Goal: Contribute content

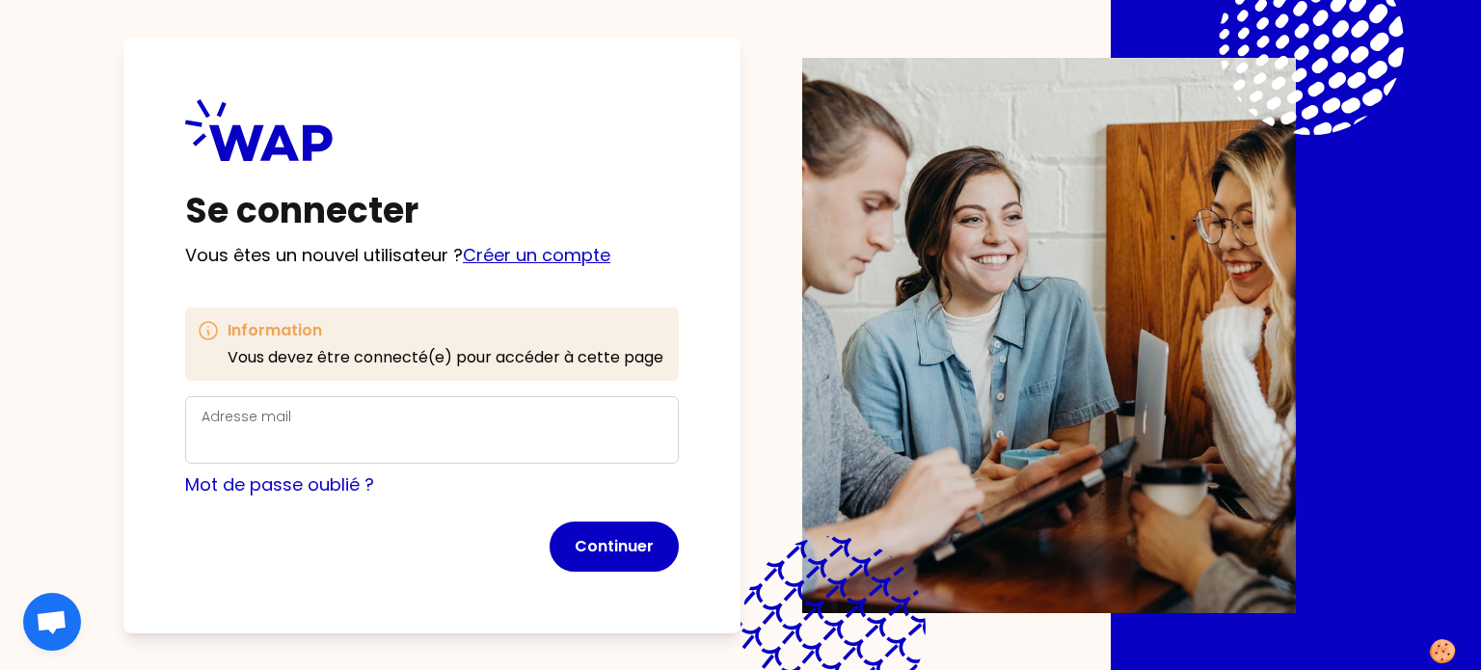
click at [554, 267] on link "Créer un compte" at bounding box center [537, 255] width 148 height 24
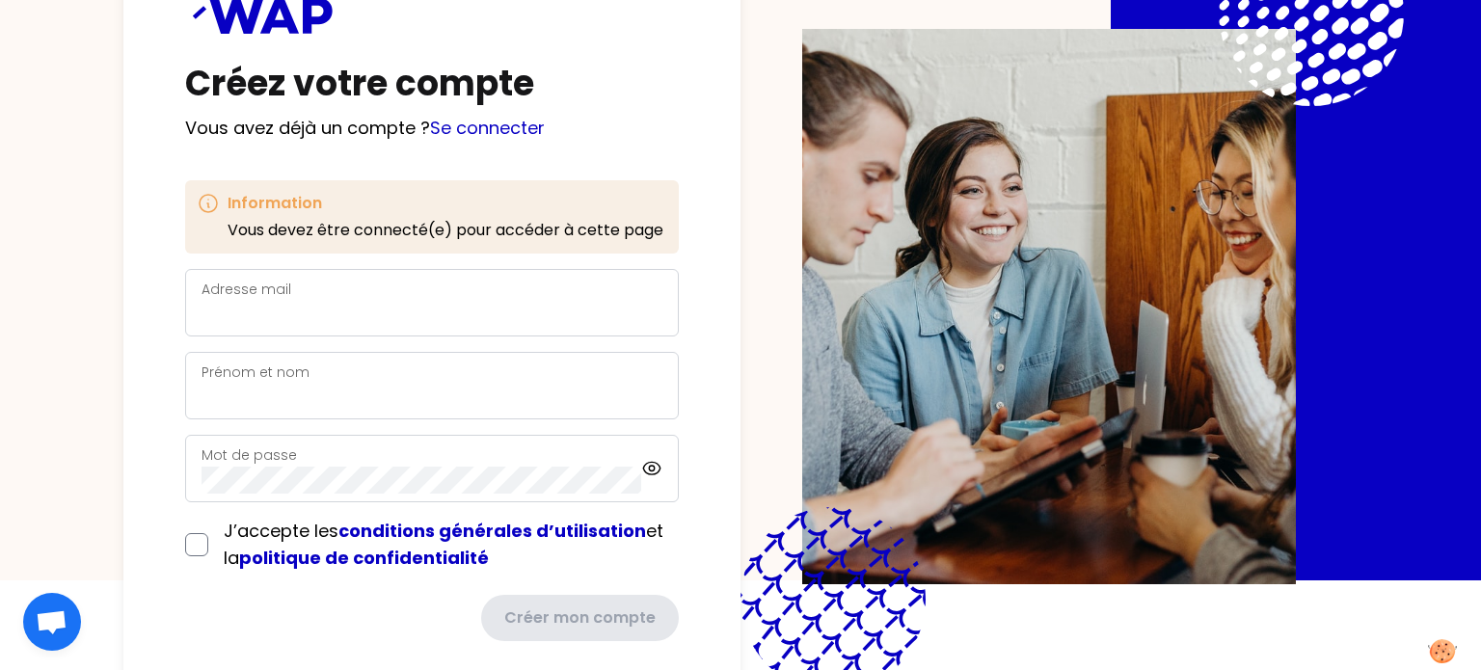
scroll to position [109, 0]
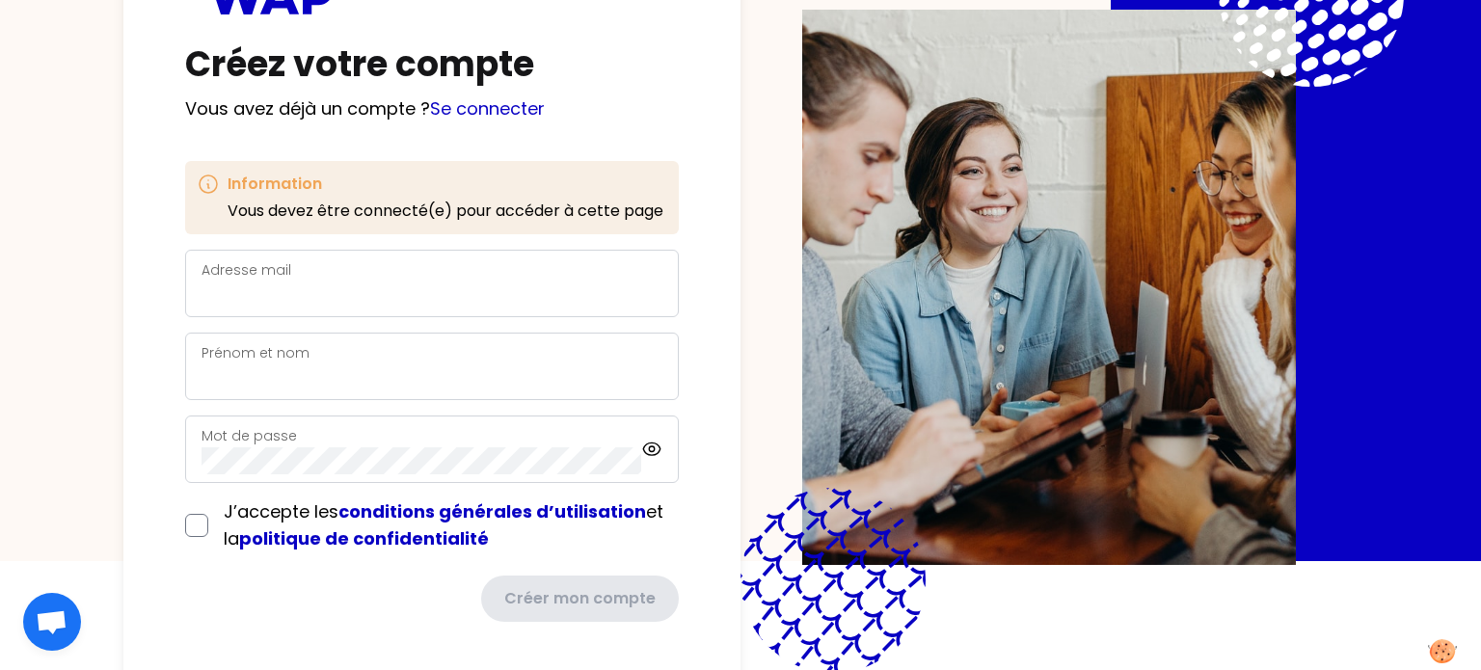
click at [303, 272] on div "Adresse mail" at bounding box center [432, 283] width 461 height 50
type input "[EMAIL_ADDRESS][DOMAIN_NAME]"
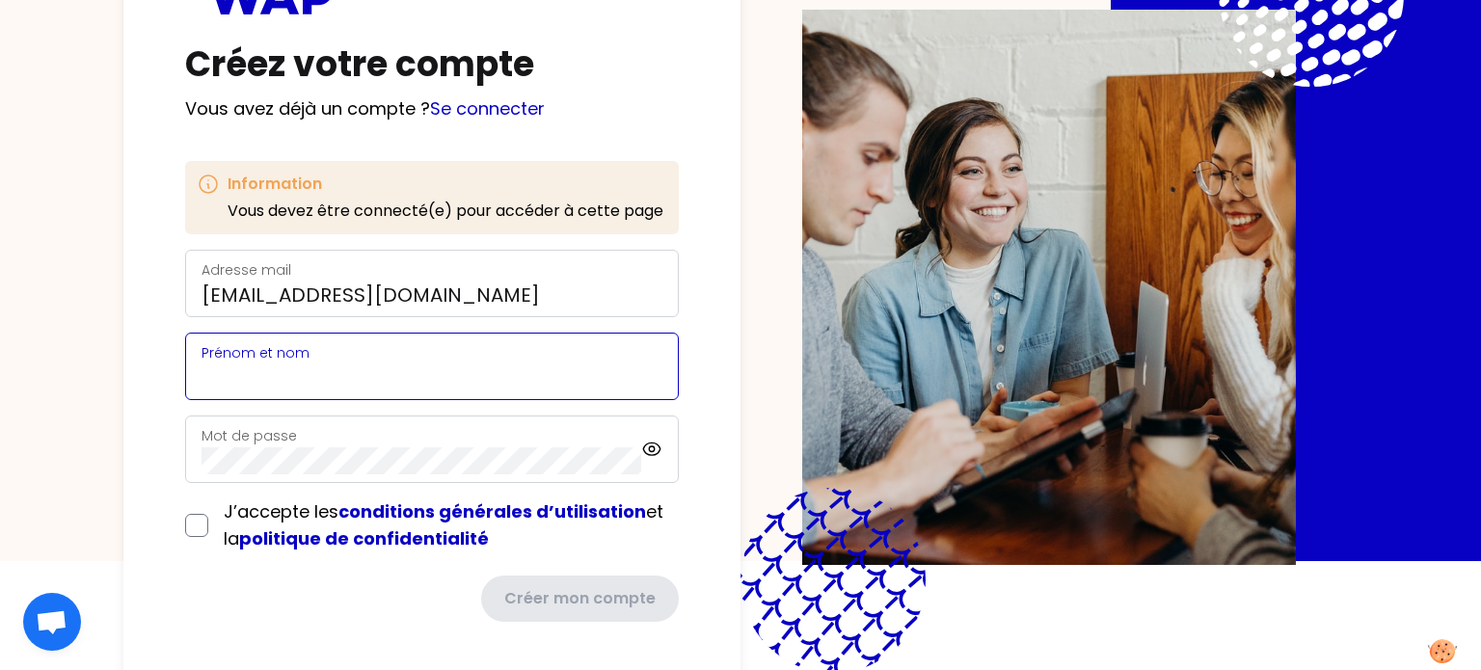
click at [387, 366] on input "Prénom et nom" at bounding box center [432, 378] width 461 height 27
type input "Ariane Epstein-Drouard"
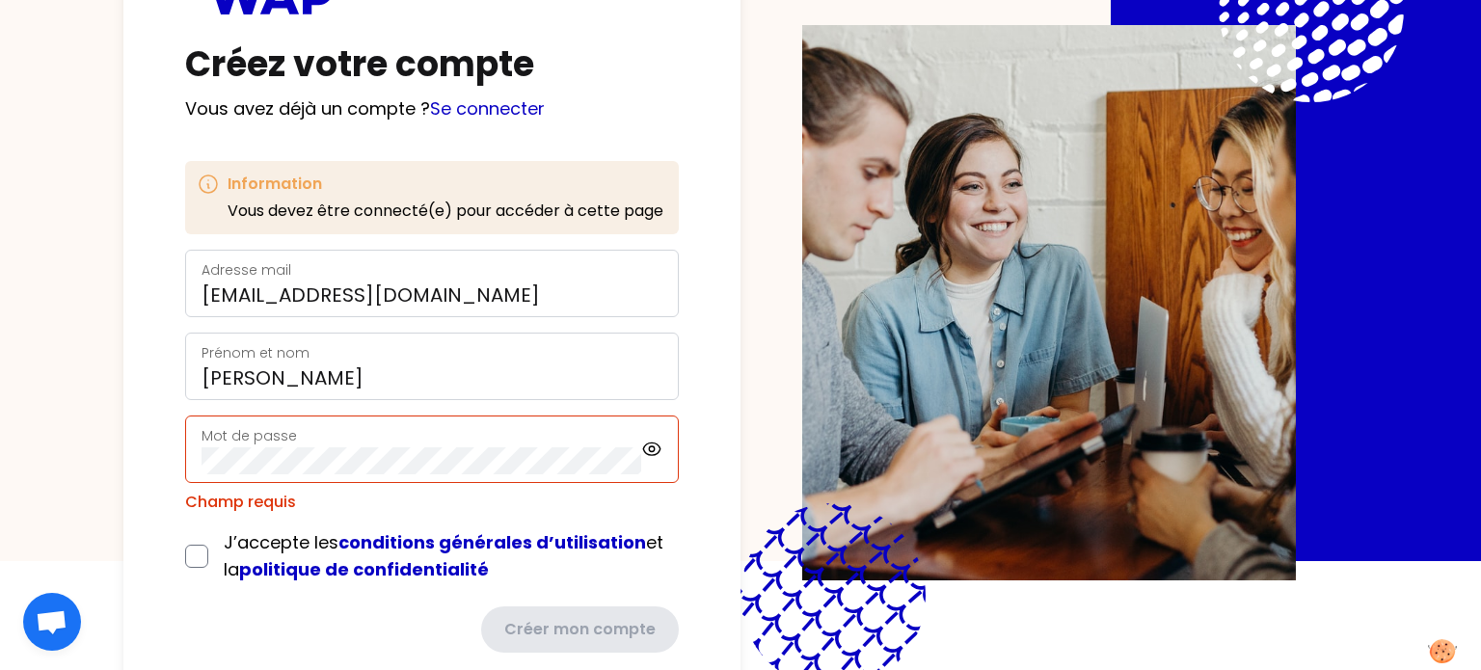
click at [337, 442] on div "Mot de passe" at bounding box center [422, 449] width 440 height 50
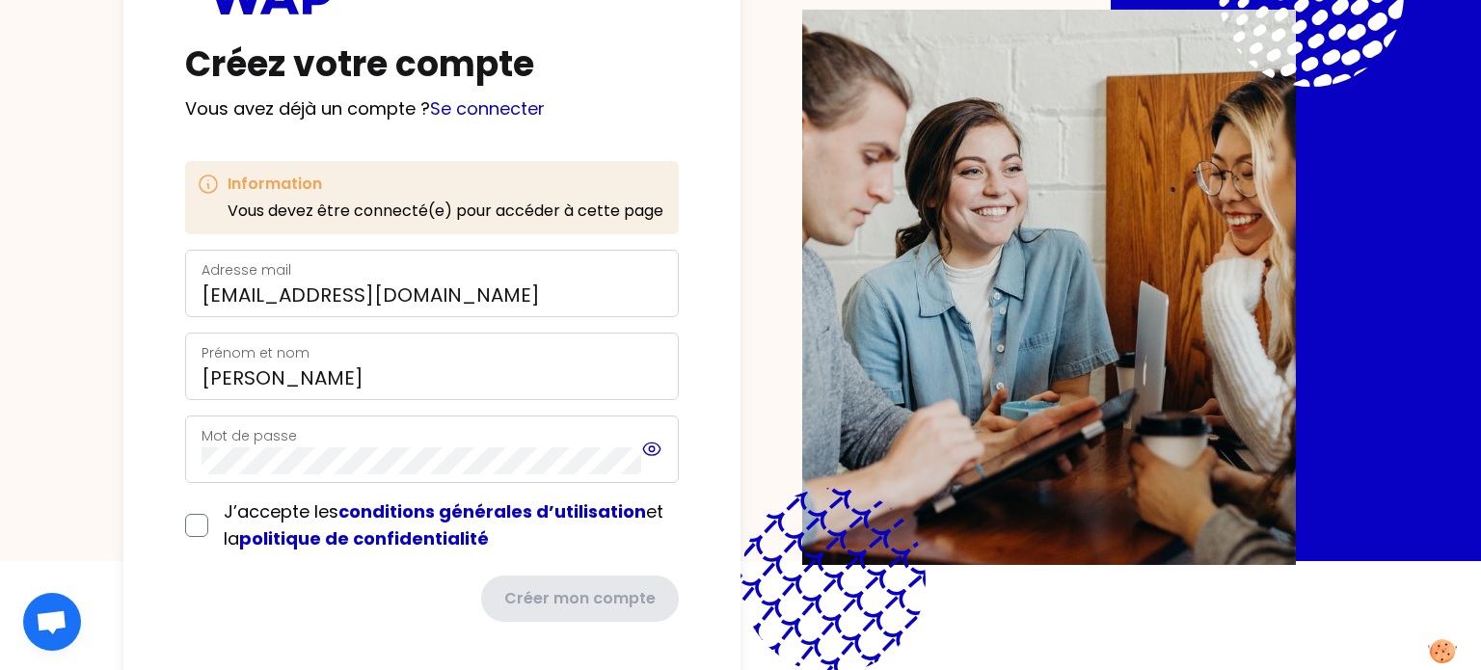
click at [641, 453] on icon at bounding box center [652, 449] width 22 height 23
click at [133, 445] on div "Créez votre compte Vous avez déjà un compte ? Se connecter Information Vous dev…" at bounding box center [431, 287] width 617 height 793
click at [162, 450] on div "Créez votre compte Vous avez déjà un compte ? Se connecter Information Vous dev…" at bounding box center [431, 287] width 617 height 793
click at [179, 522] on div "Créez votre compte Vous avez déjà un compte ? Se connecter Information Vous dev…" at bounding box center [431, 287] width 617 height 793
click at [197, 528] on input "checkbox" at bounding box center [196, 525] width 23 height 23
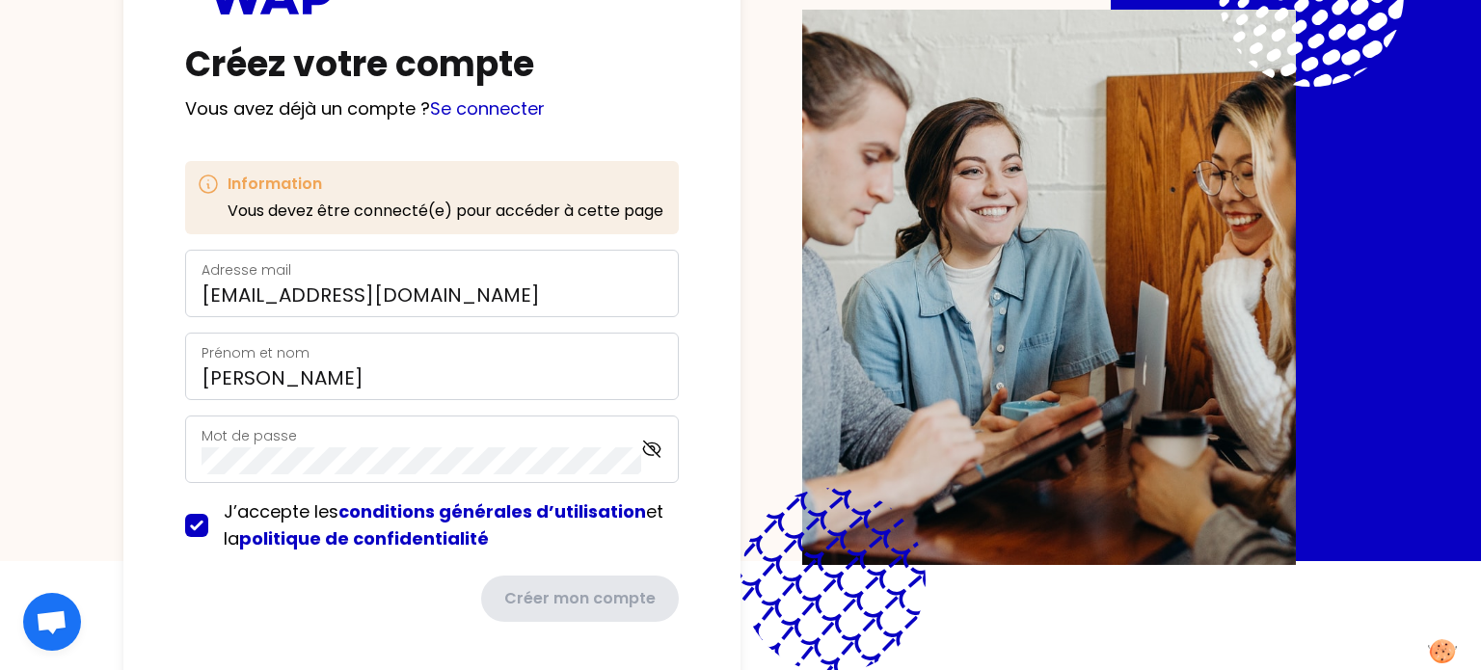
checkbox input "true"
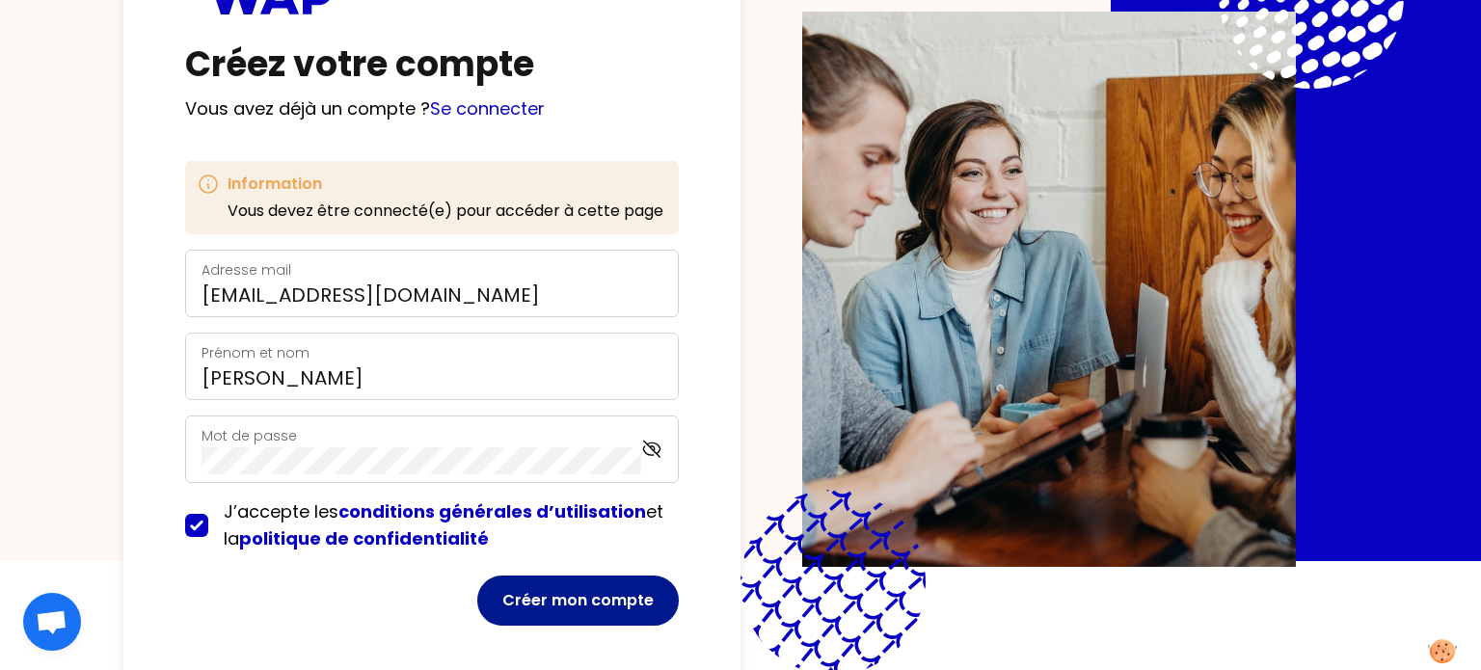
click at [562, 602] on button "Créer mon compte" at bounding box center [578, 601] width 202 height 50
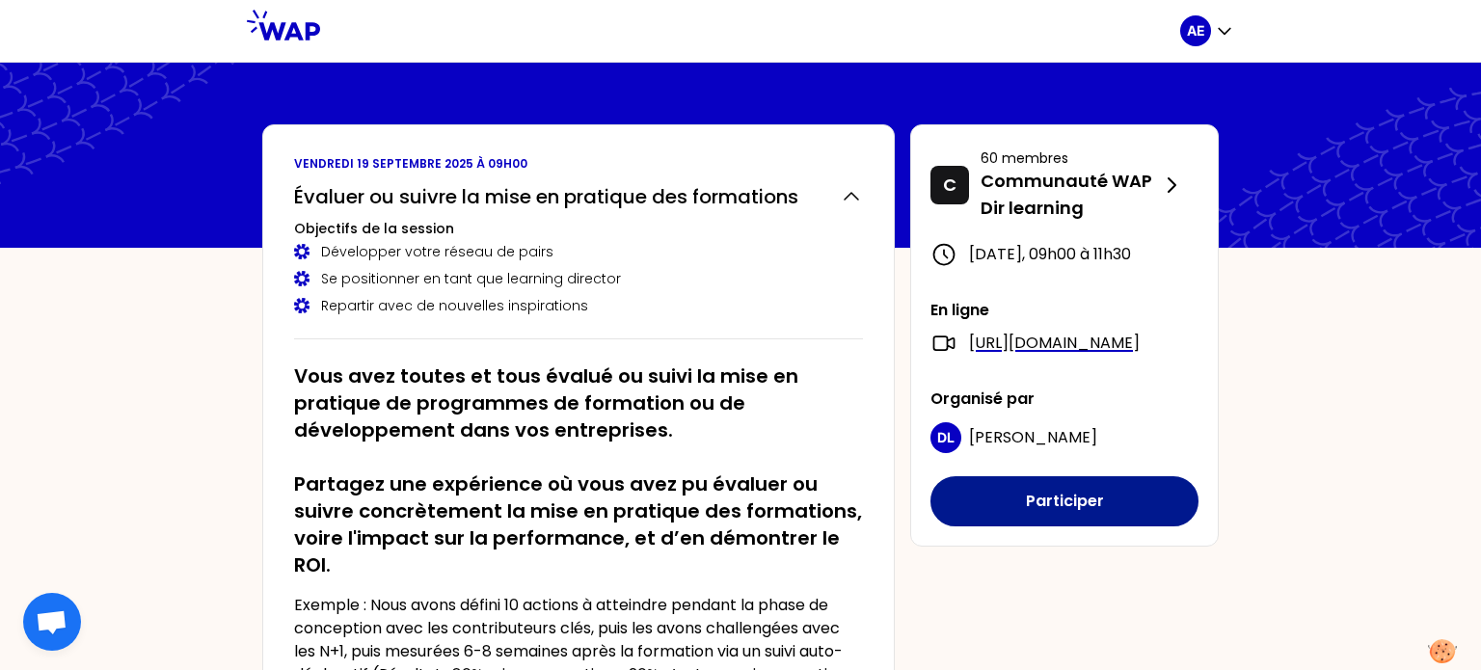
click at [1033, 527] on button "Participer" at bounding box center [1065, 501] width 268 height 50
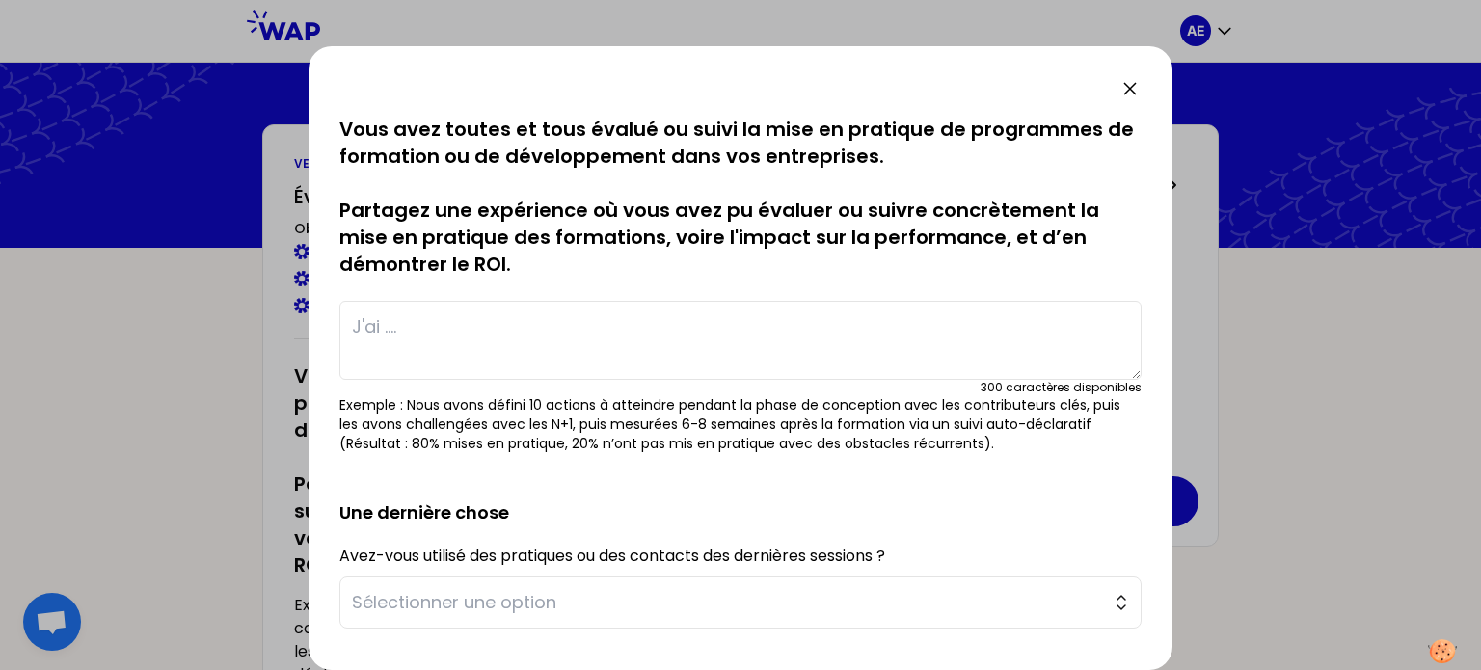
click at [599, 347] on textarea at bounding box center [740, 340] width 802 height 79
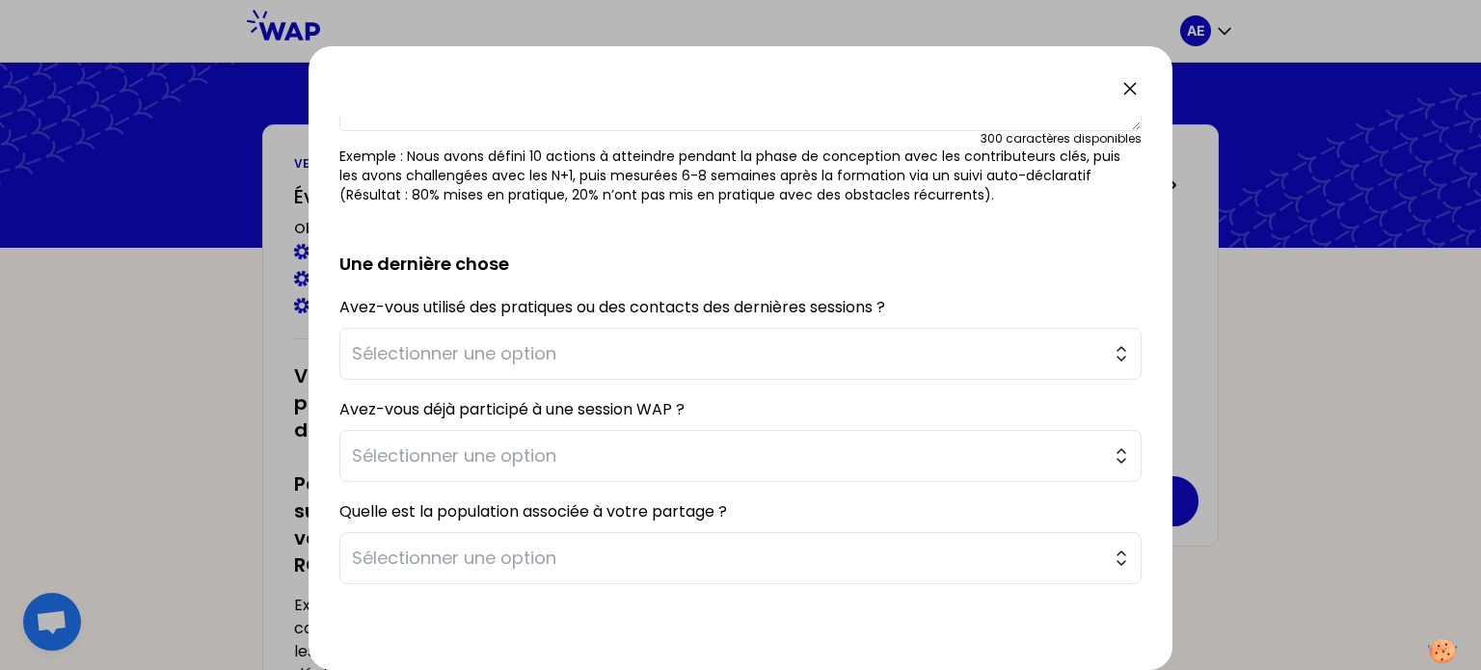
scroll to position [255, 0]
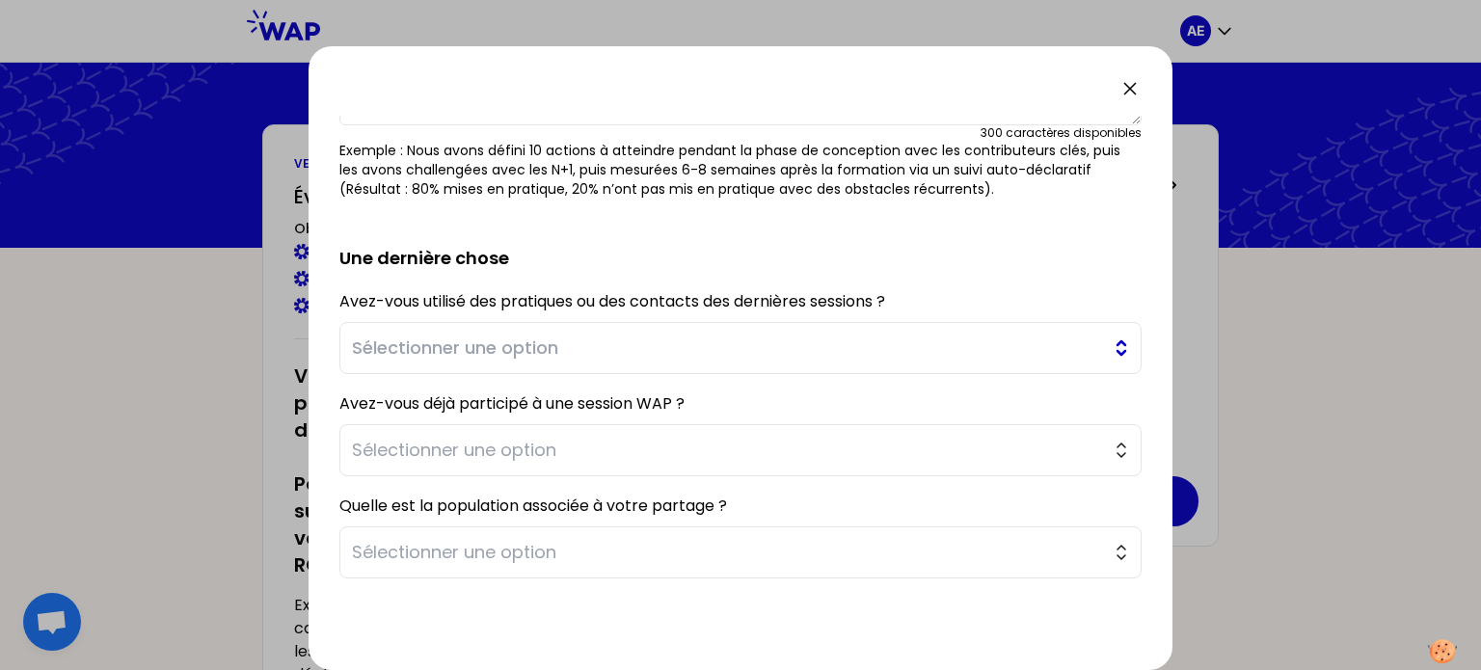
click at [529, 351] on span "Sélectionner une option" at bounding box center [727, 348] width 750 height 27
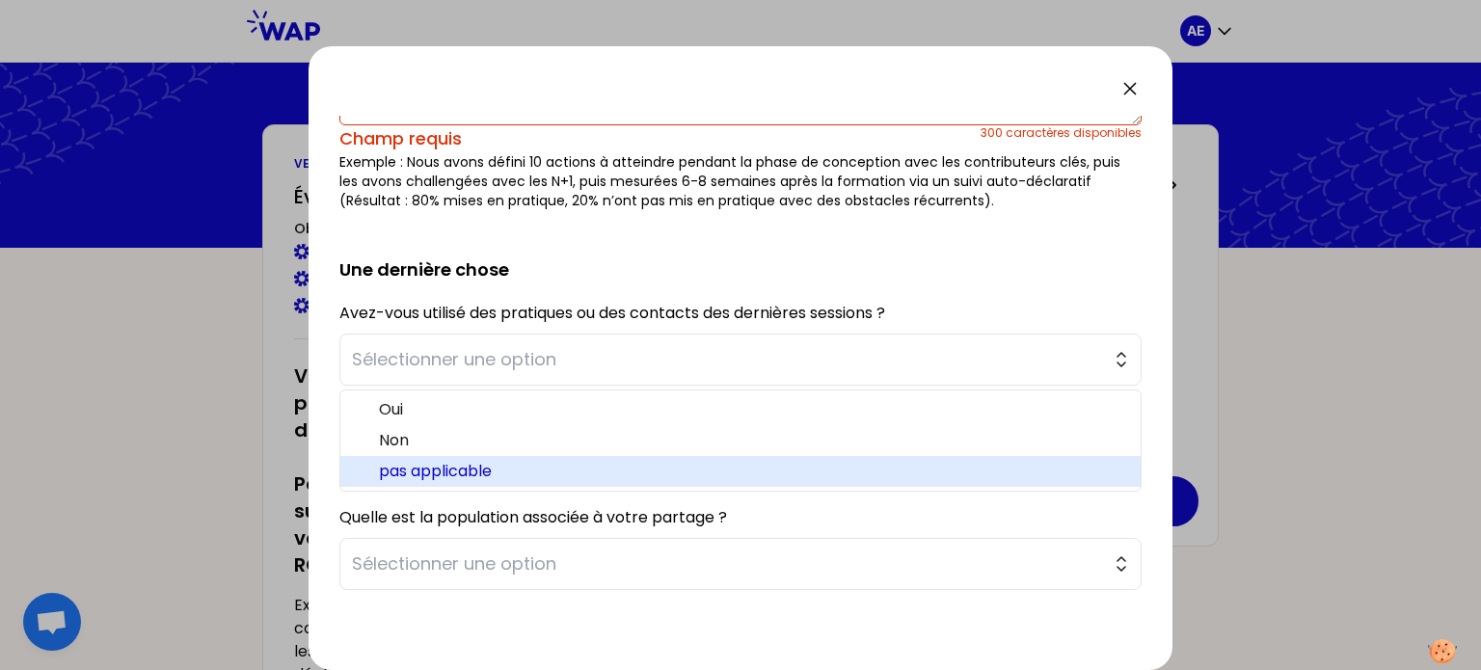
click at [471, 463] on span "pas applicable" at bounding box center [752, 471] width 746 height 23
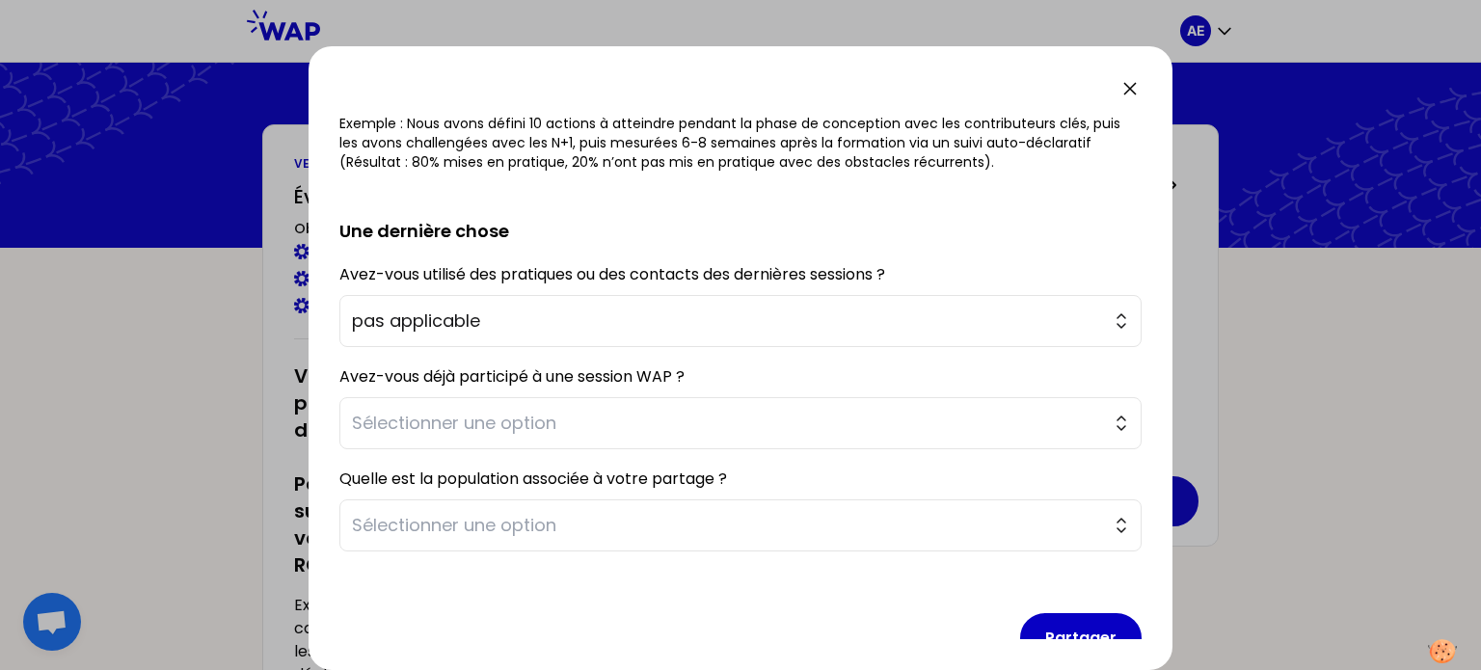
scroll to position [330, 0]
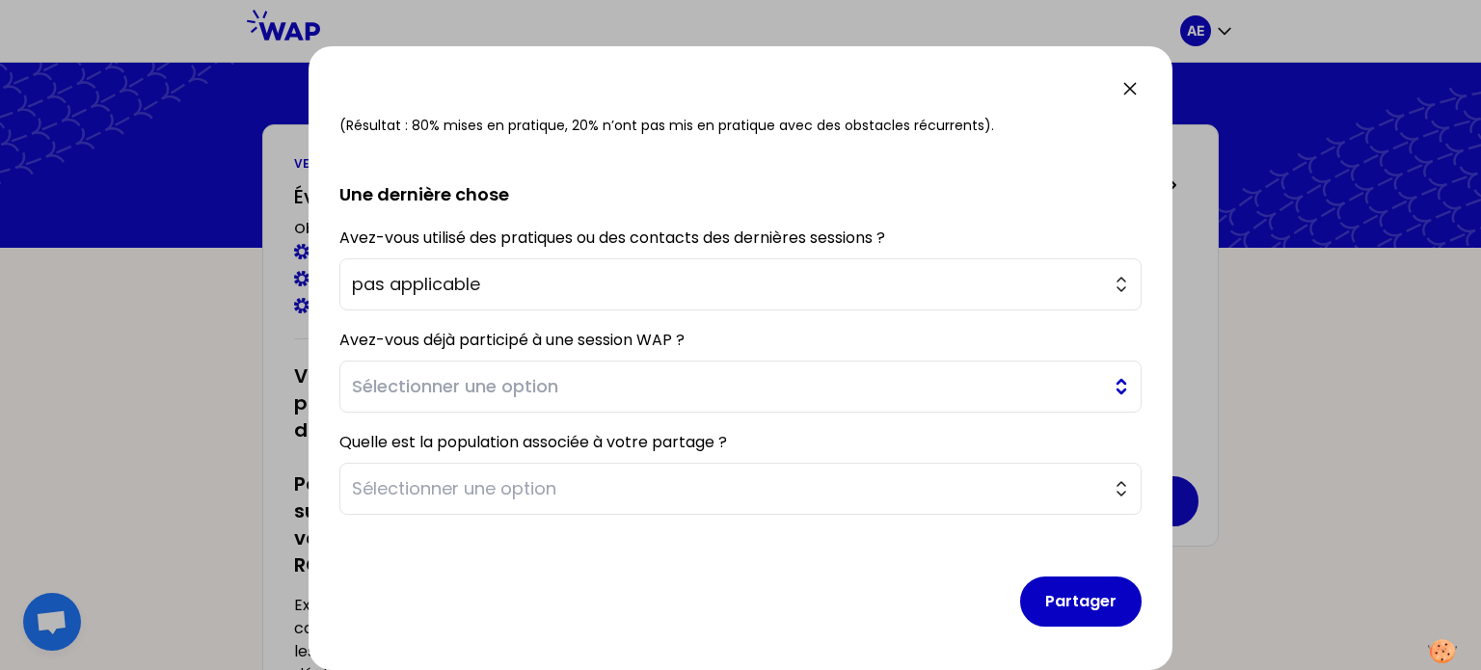
click at [464, 386] on span "Sélectionner une option" at bounding box center [727, 386] width 750 height 27
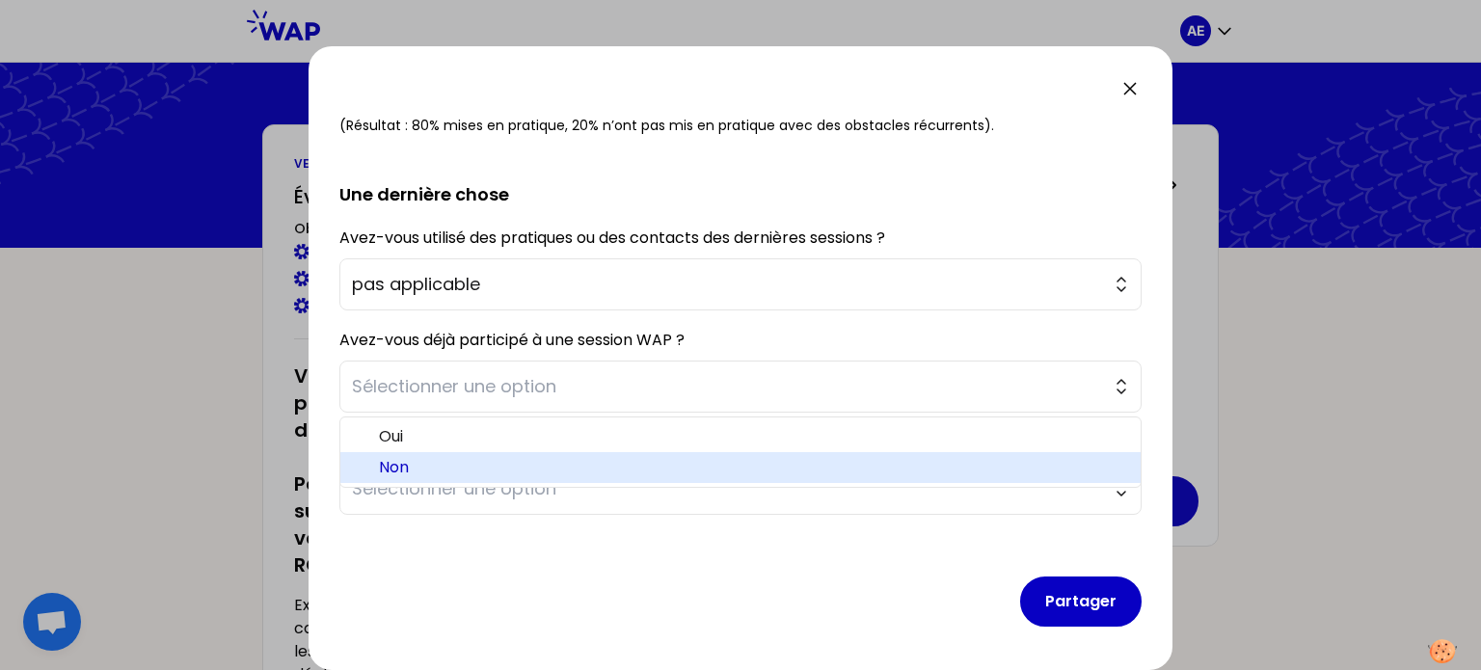
click at [435, 459] on span "Non" at bounding box center [752, 467] width 746 height 23
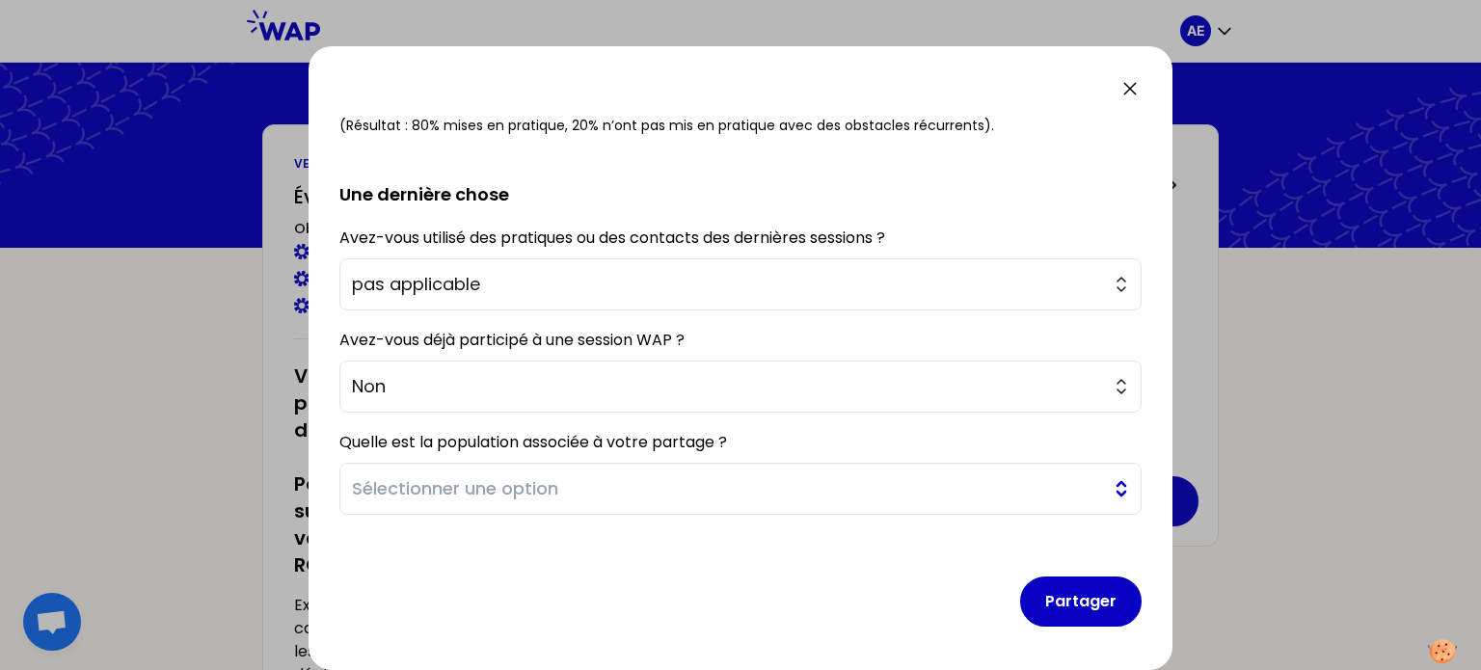
click at [483, 480] on span "Sélectionner une option" at bounding box center [727, 488] width 750 height 27
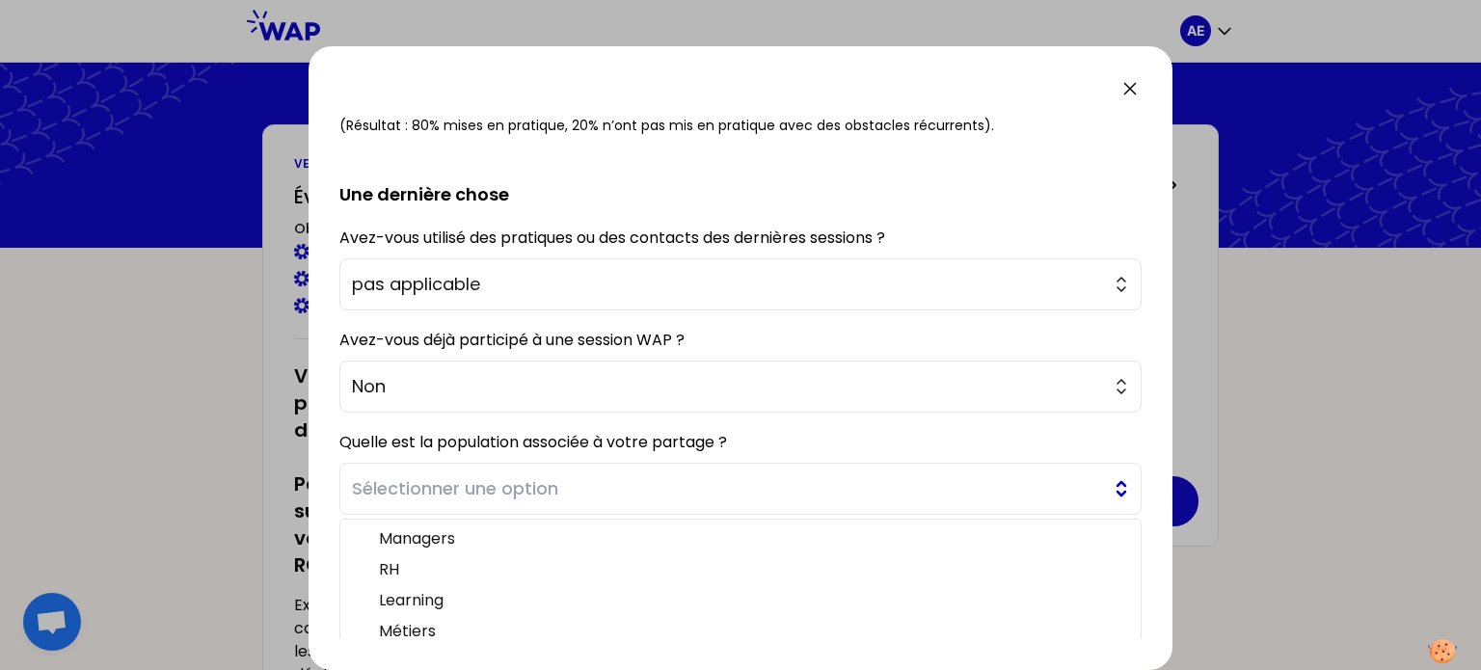
click at [483, 480] on span "Sélectionner une option" at bounding box center [727, 488] width 750 height 27
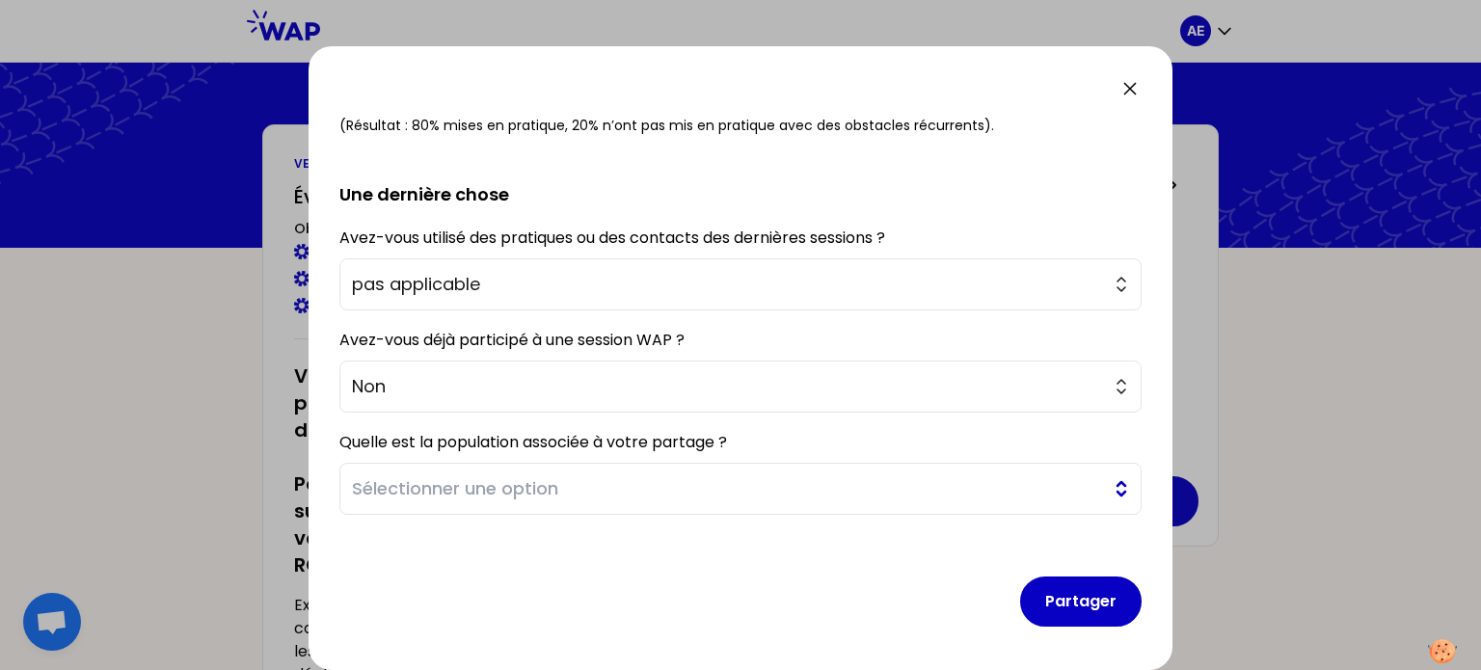
click at [483, 480] on span "Sélectionner une option" at bounding box center [727, 488] width 750 height 27
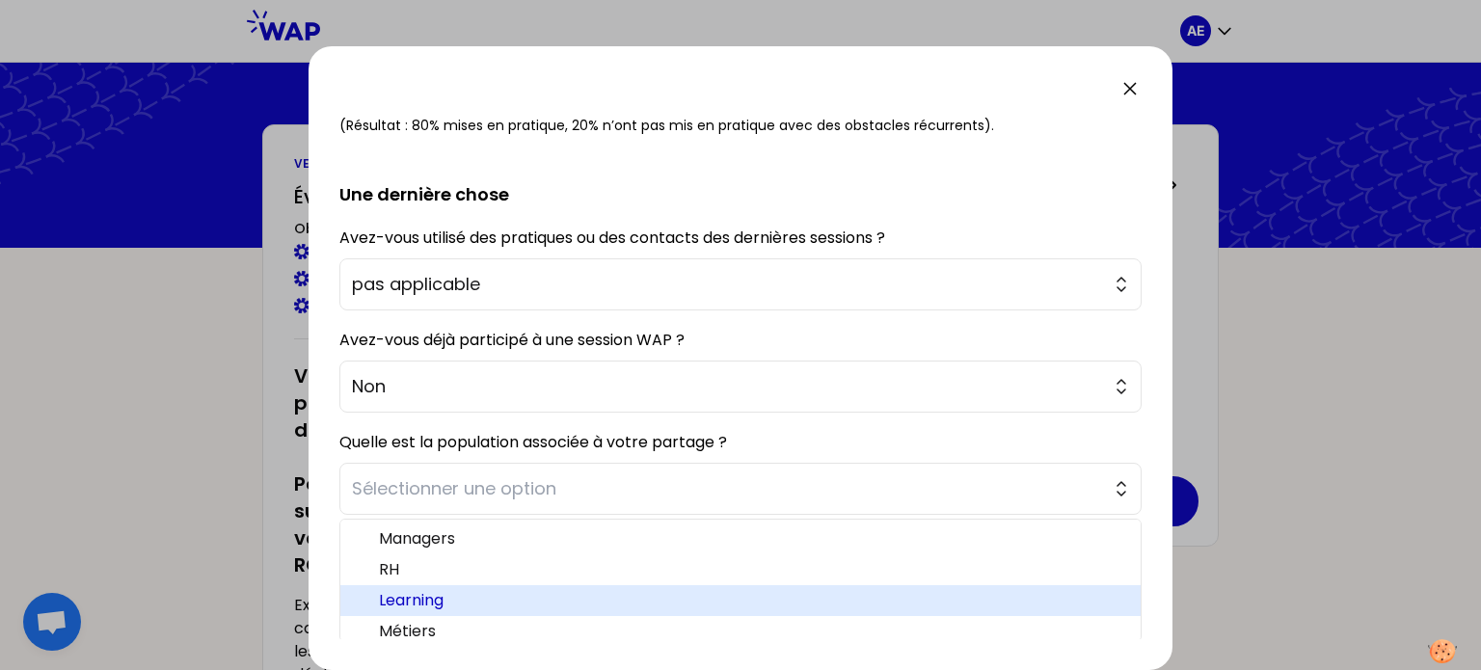
click at [434, 605] on span "Learning" at bounding box center [752, 600] width 746 height 23
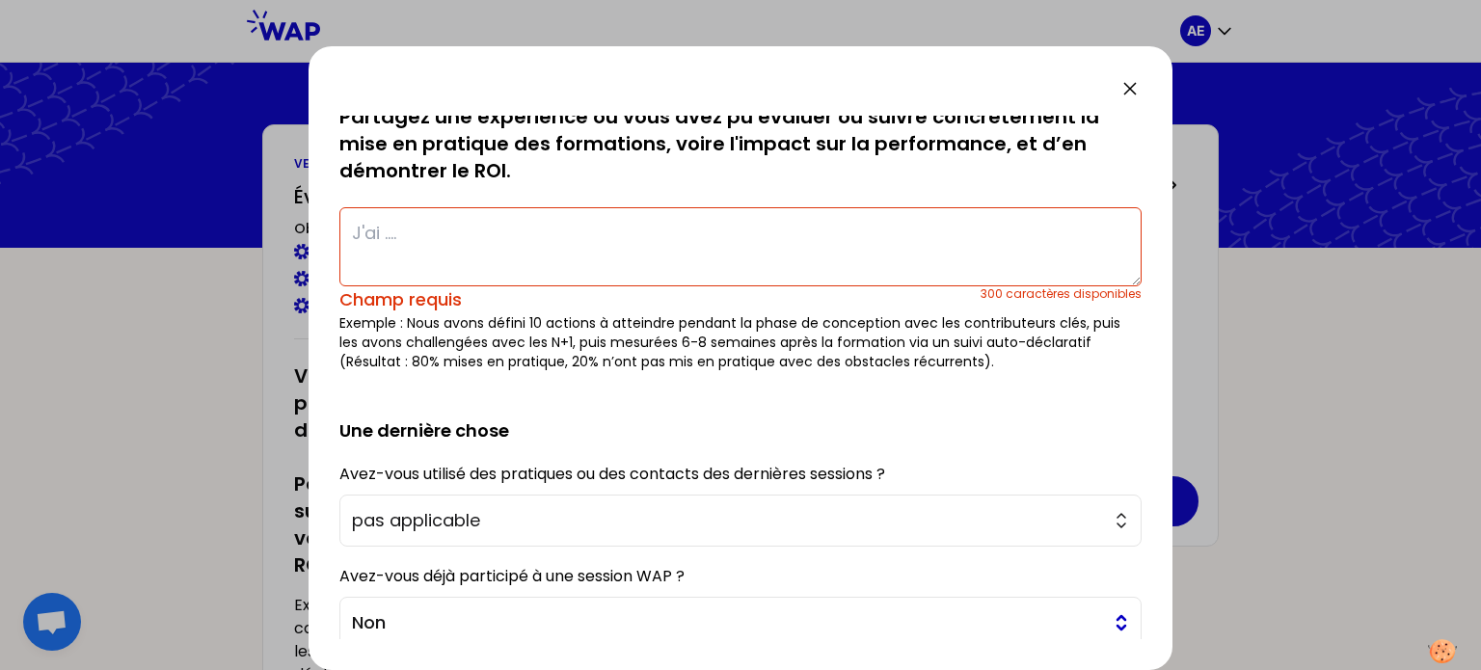
scroll to position [85, 0]
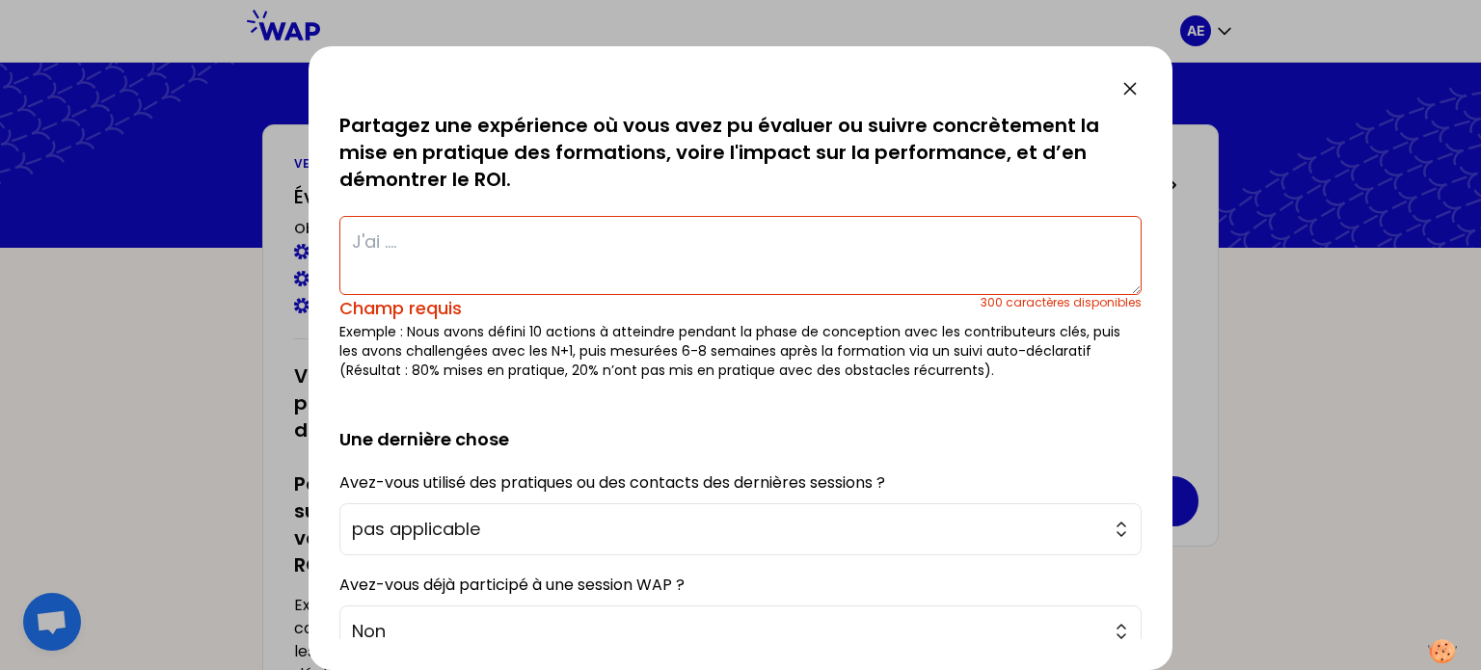
click at [449, 259] on textarea at bounding box center [740, 255] width 802 height 79
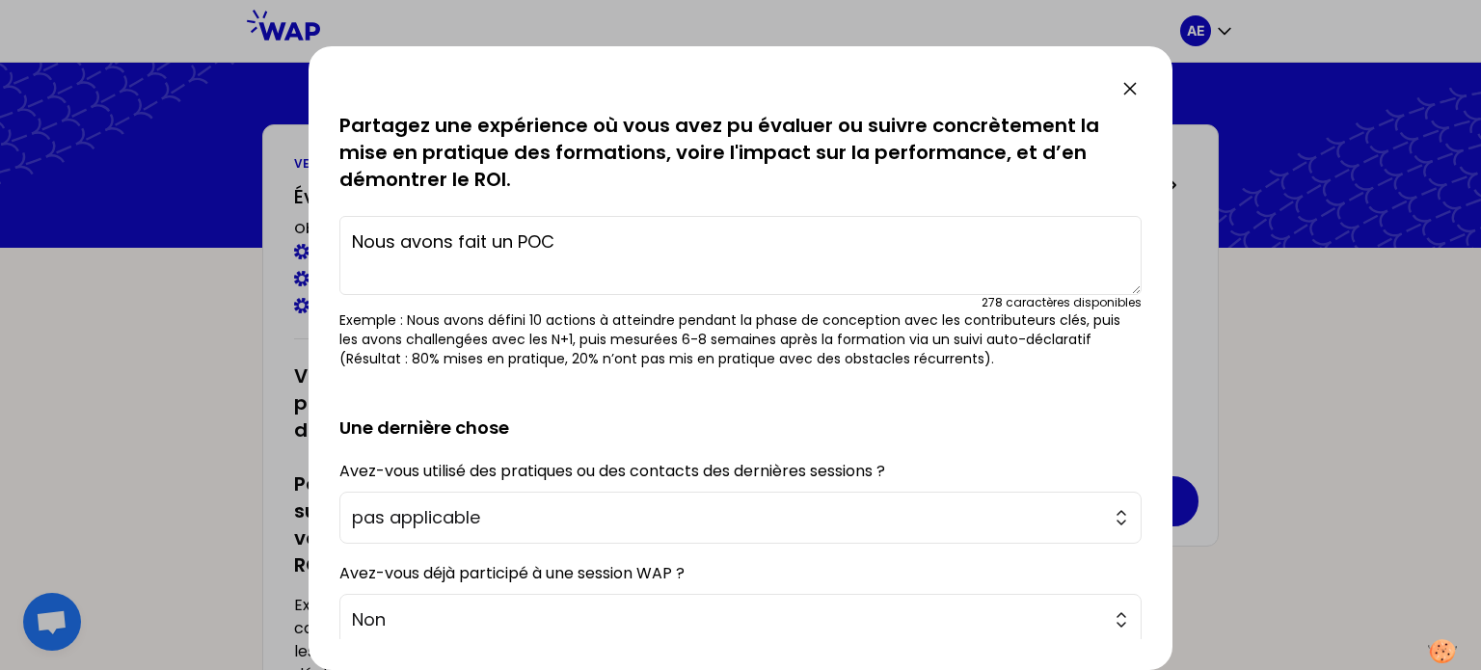
click at [461, 245] on textarea "Nous avons fait un POC" at bounding box center [740, 255] width 802 height 79
click at [659, 247] on textarea "Nous avons lancé un POC" at bounding box center [740, 255] width 802 height 79
click at [717, 261] on textarea "Nous avons lancé un POC avec une plateforme permettant le suivi de l'évolution …" at bounding box center [740, 255] width 802 height 79
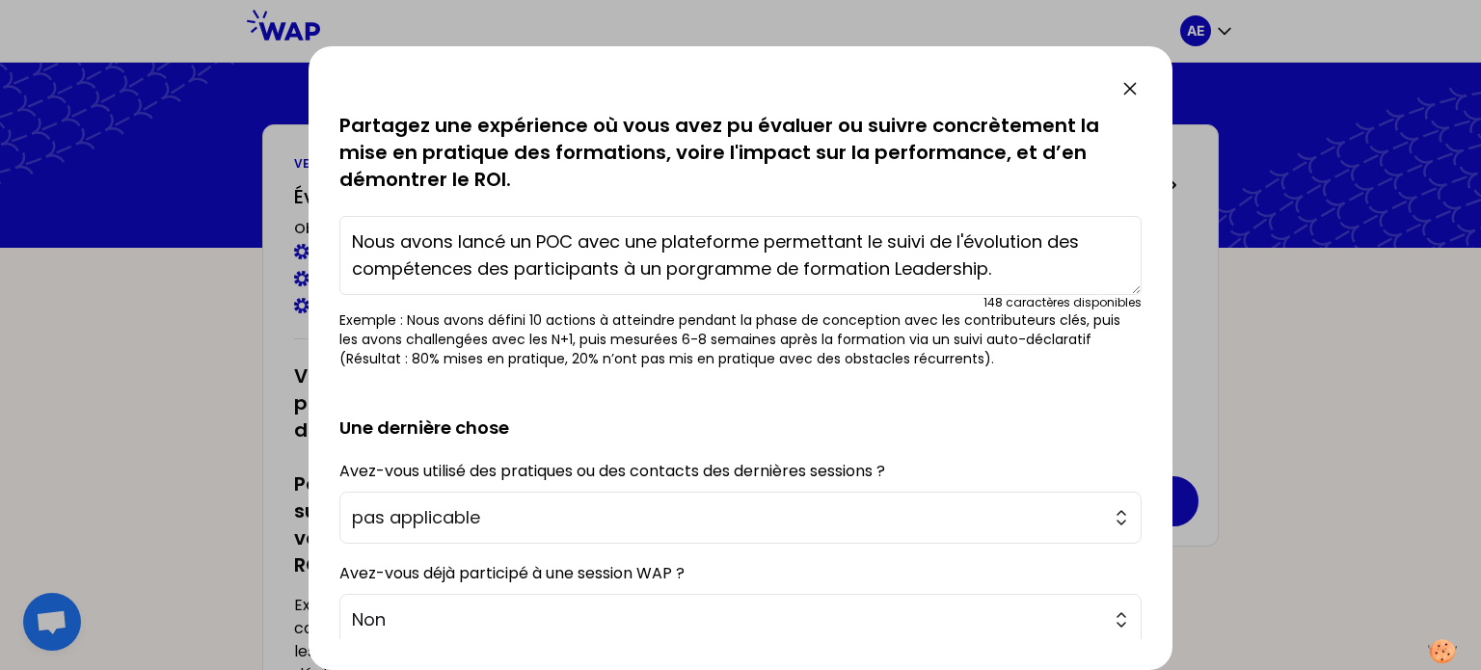
click at [683, 273] on textarea "Nous avons lancé un POC avec une plateforme permettant le suivi de l'évolution …" at bounding box center [740, 255] width 802 height 79
click at [978, 268] on textarea "Nous avons lancé un POC avec une plateforme permettant le suivi de l'évolution …" at bounding box center [740, 255] width 802 height 79
click at [999, 273] on textarea "Nous avons lancé un POC avec une plateforme permettant le suivi de l'évolution …" at bounding box center [740, 255] width 802 height 79
click at [684, 266] on textarea "Nous avons lancé un POC avec une plateforme permettant le suivi de l'évolution …" at bounding box center [740, 255] width 802 height 79
click at [1009, 273] on textarea "Nous avons lancé un POC avec une plateforme permettant le suivi de l'évolution …" at bounding box center [740, 255] width 802 height 79
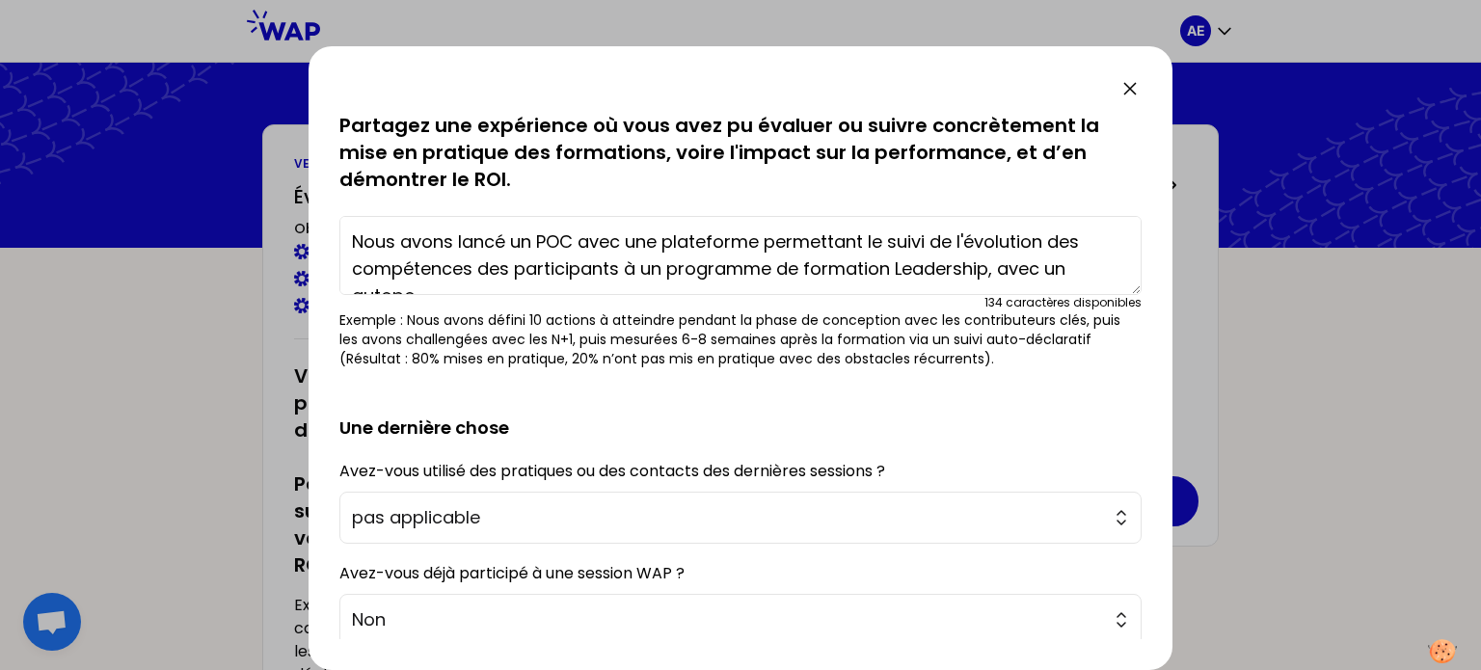
scroll to position [14, 0]
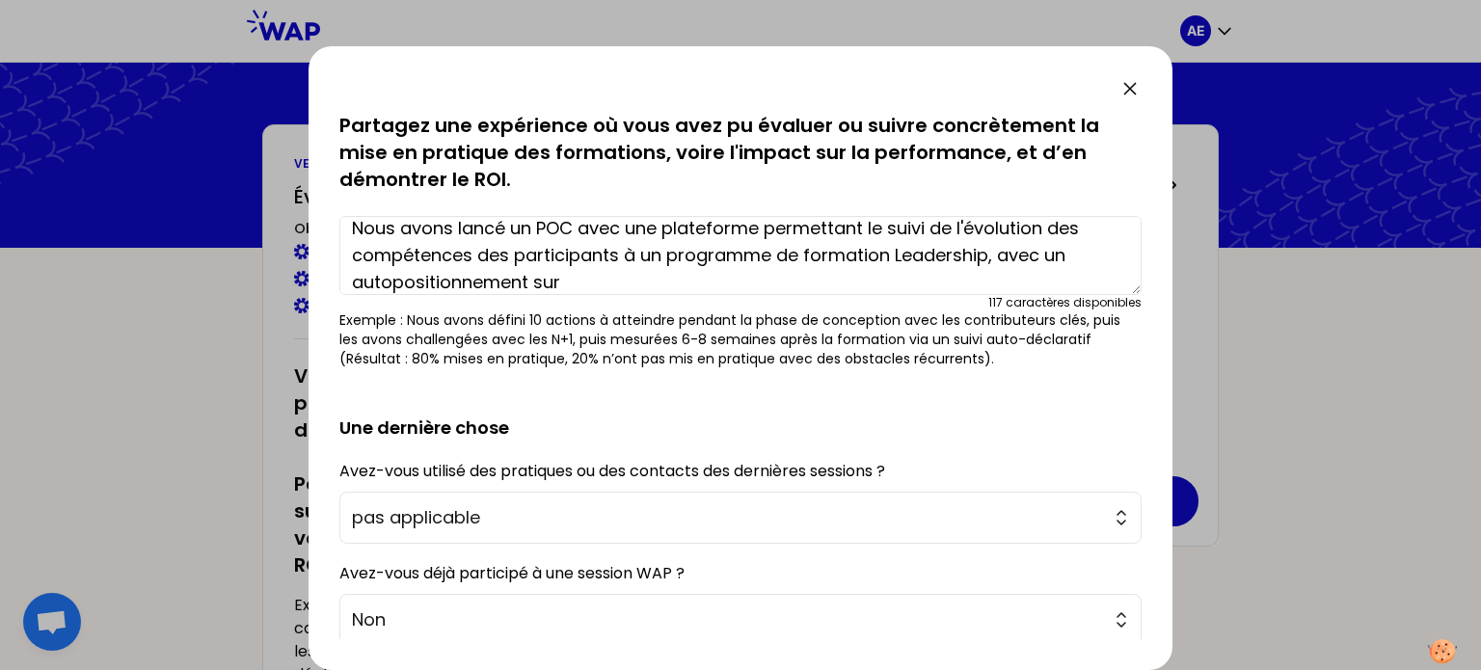
click at [391, 282] on textarea "Nous avons lancé un POC avec une plateforme permettant le suivi de l'évolution …" at bounding box center [740, 255] width 802 height 79
click at [560, 276] on textarea "Nous avons lancé un POC avec une plateforme permettant le suivi de l'évolution …" at bounding box center [740, 255] width 802 height 79
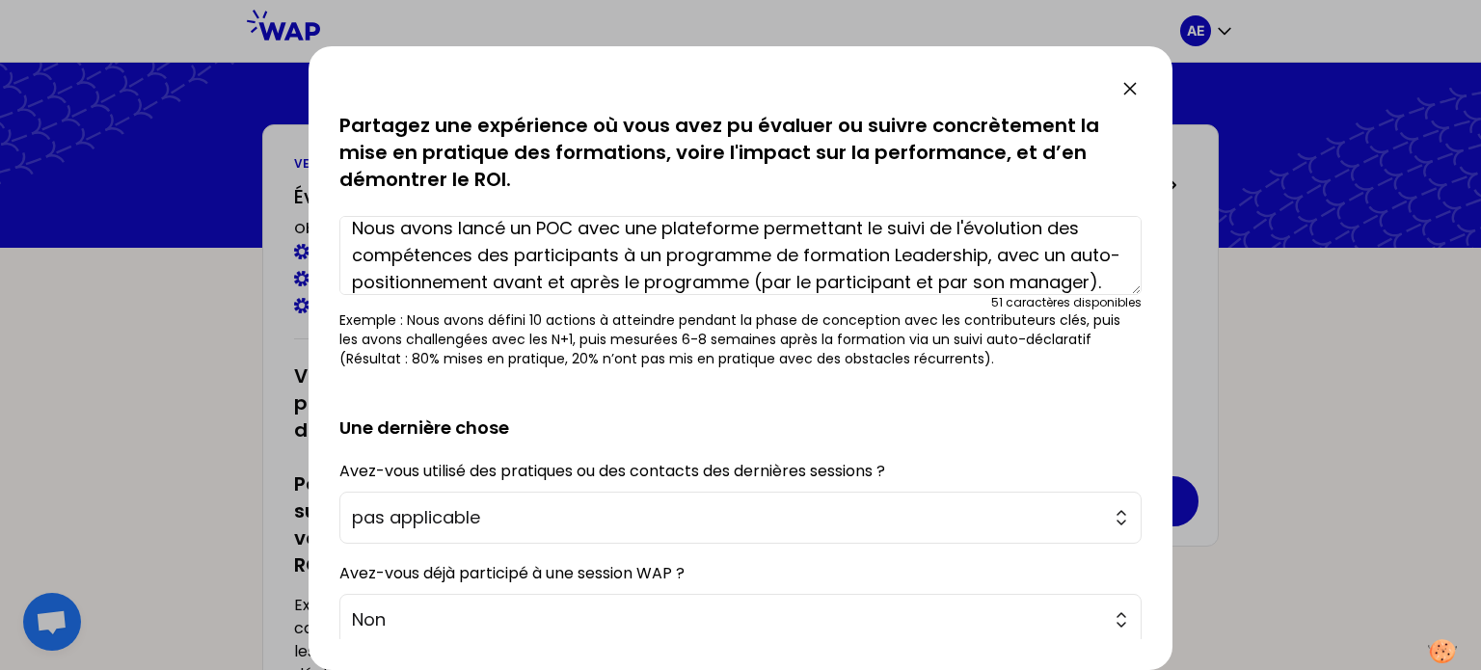
click at [493, 284] on textarea "Nous avons lancé un POC avec une plateforme permettant le suivi de l'évolution …" at bounding box center [740, 255] width 802 height 79
click at [1105, 275] on textarea "Nous avons lancé un POC avec une plateforme permettant le suivi de l'évolution …" at bounding box center [740, 255] width 802 height 79
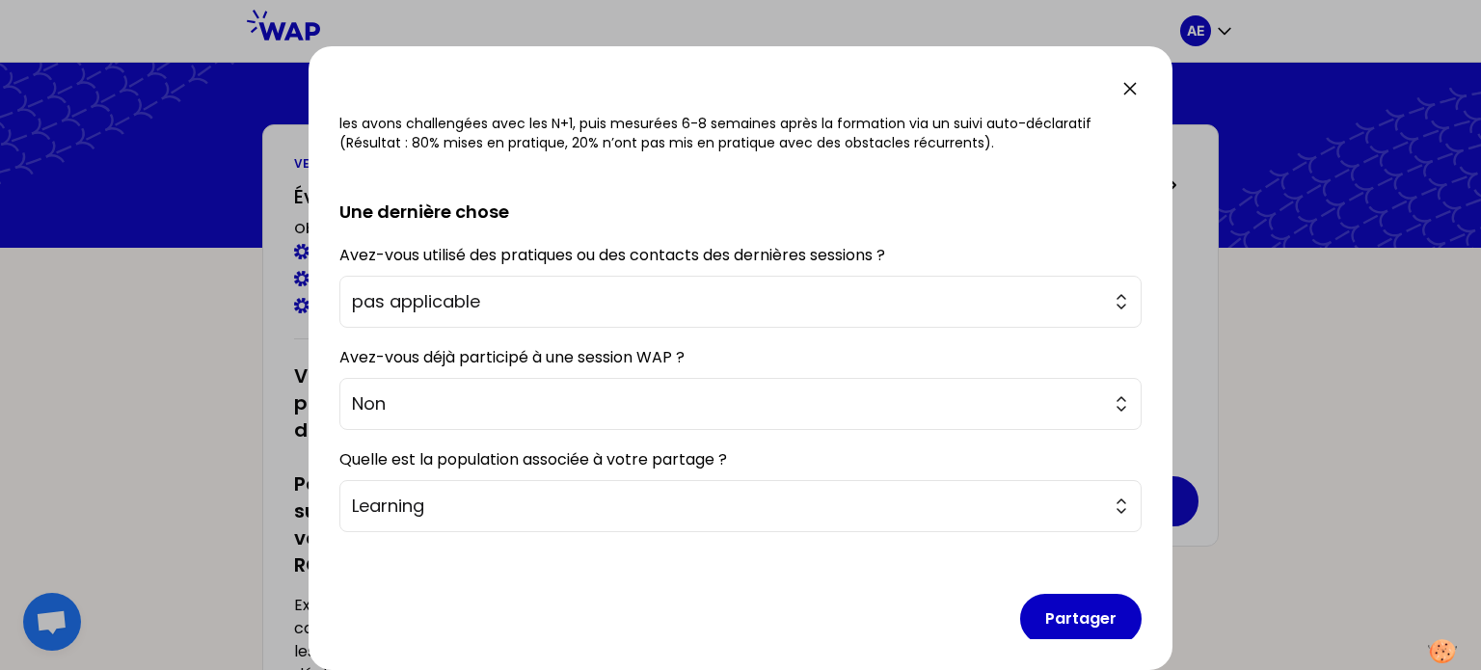
scroll to position [309, 0]
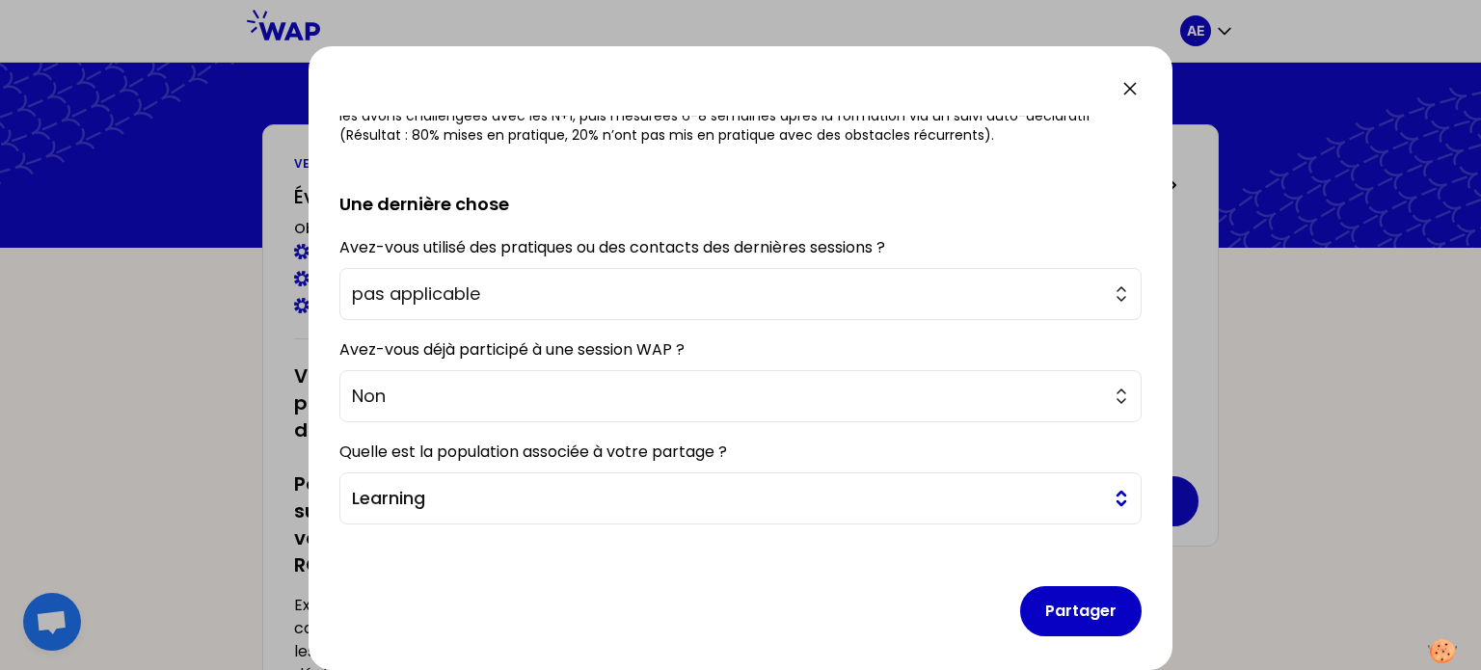
type textarea "Nous avons lancé un POC avec une plateforme permettant le suivi de l'évolution …"
click at [528, 501] on span "Learning" at bounding box center [727, 498] width 750 height 27
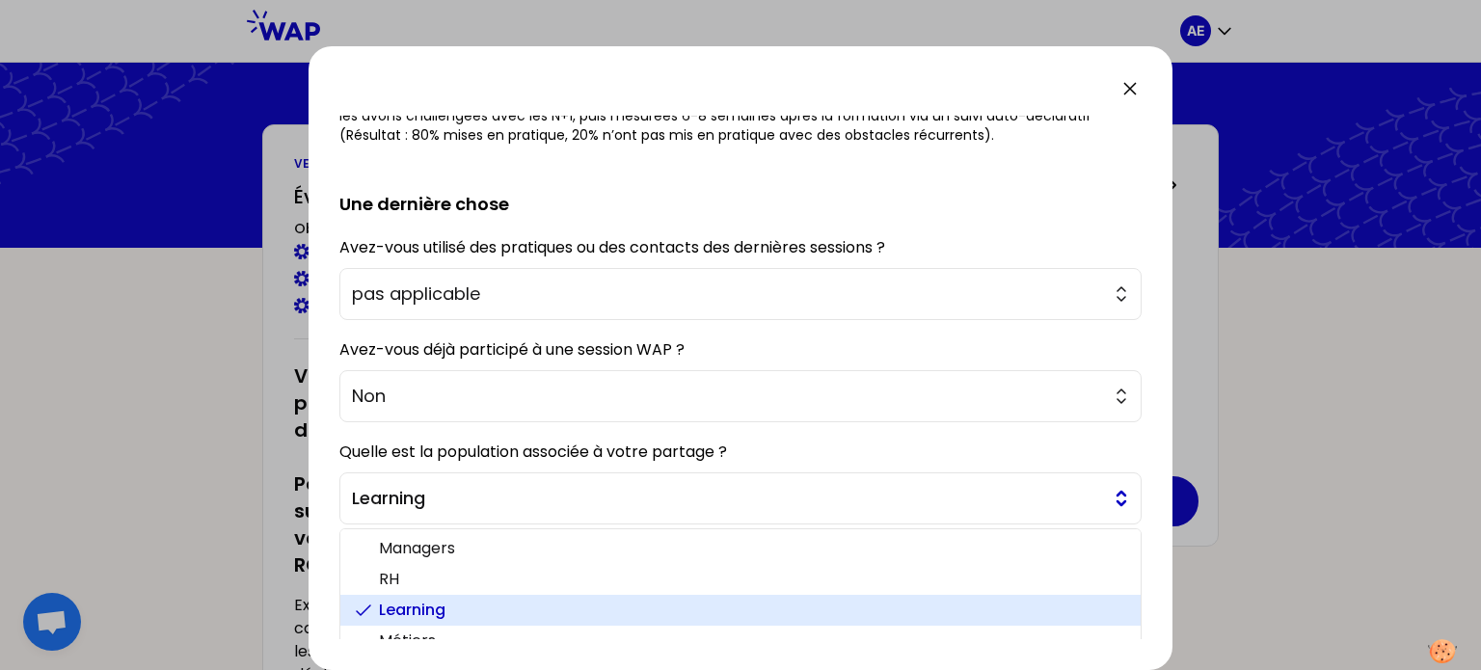
scroll to position [319, 0]
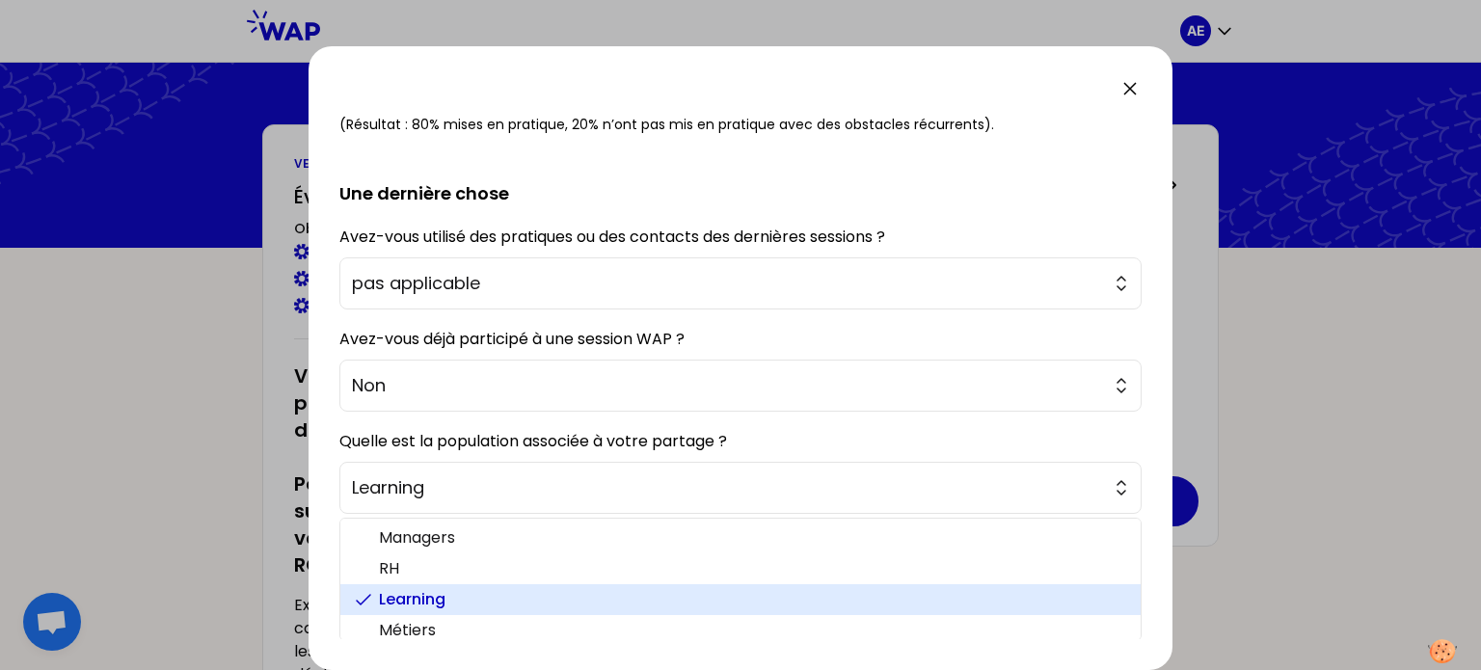
click at [438, 595] on span "Learning" at bounding box center [752, 599] width 746 height 23
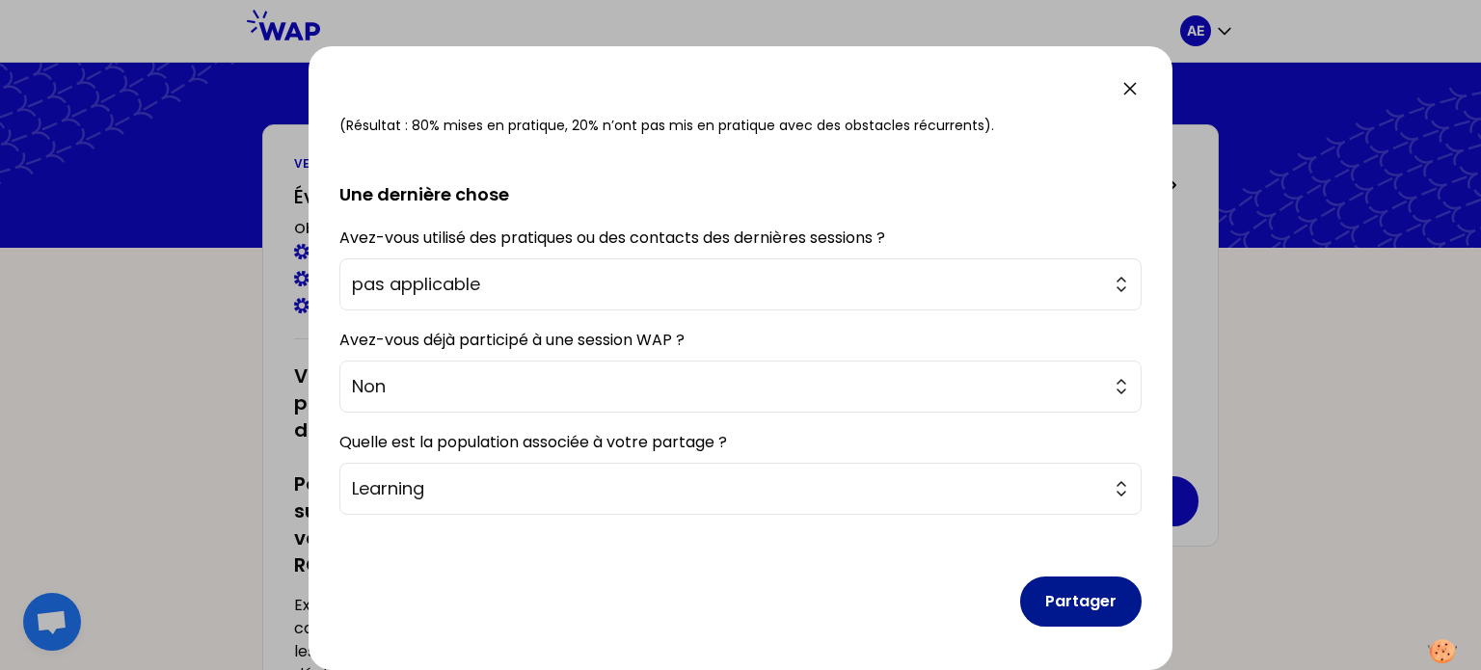
click at [1074, 610] on button "Partager" at bounding box center [1081, 602] width 122 height 50
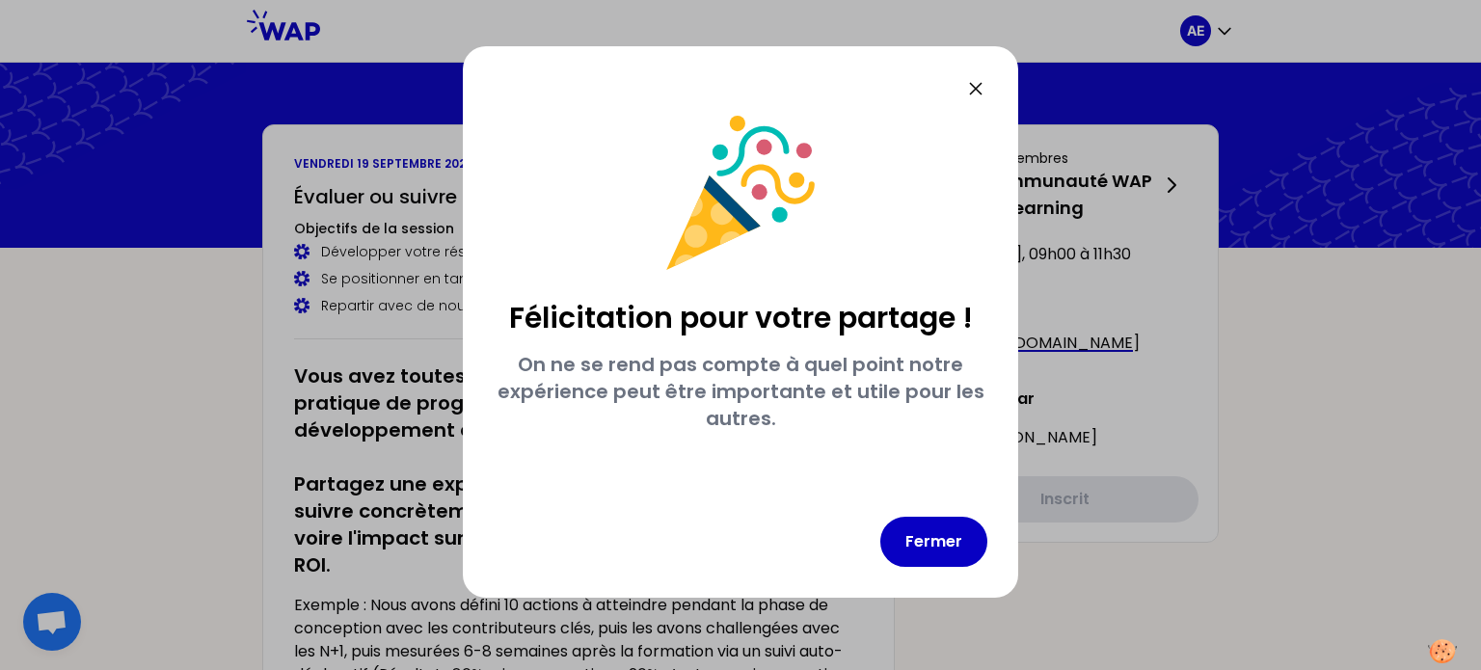
scroll to position [0, 0]
click at [925, 553] on button "Fermer" at bounding box center [934, 542] width 107 height 50
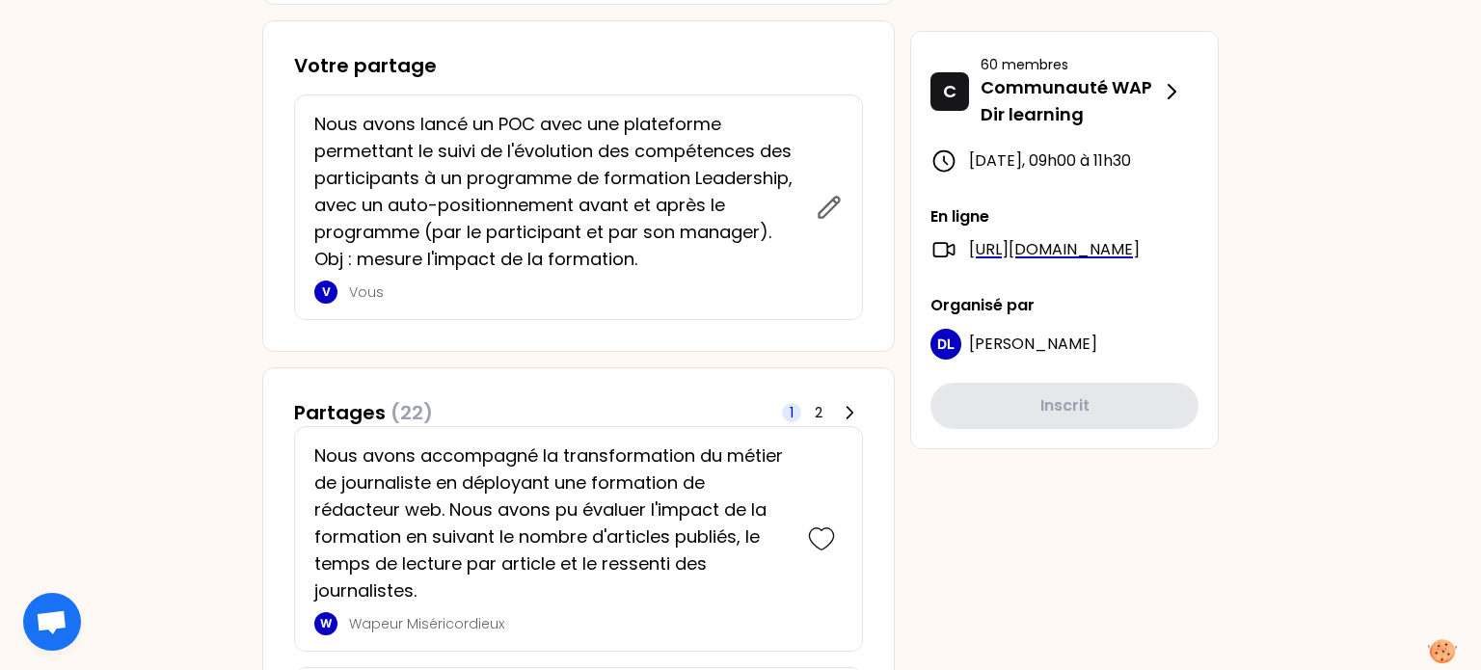
scroll to position [745, 0]
